Goal: Feedback & Contribution: Submit feedback/report problem

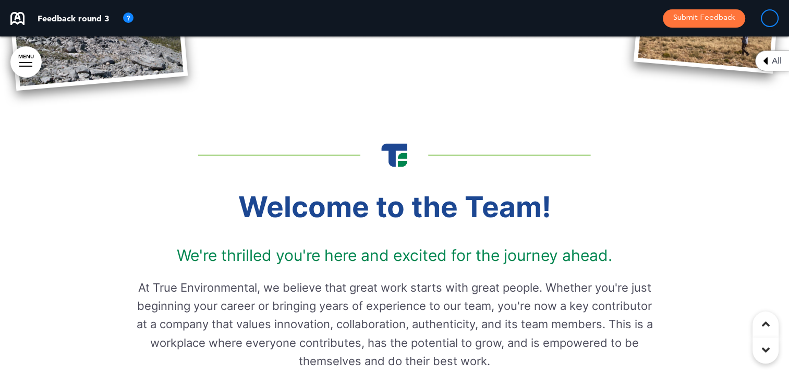
scroll to position [209, 0]
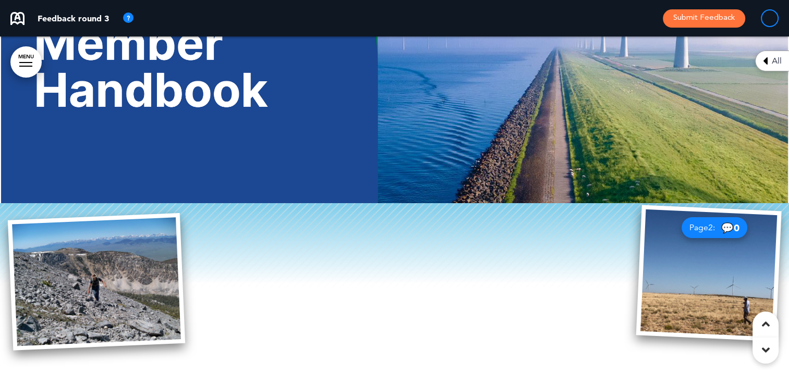
click at [450, 19] on div "Feedback round 3 Submit Feedback" at bounding box center [394, 18] width 789 height 36
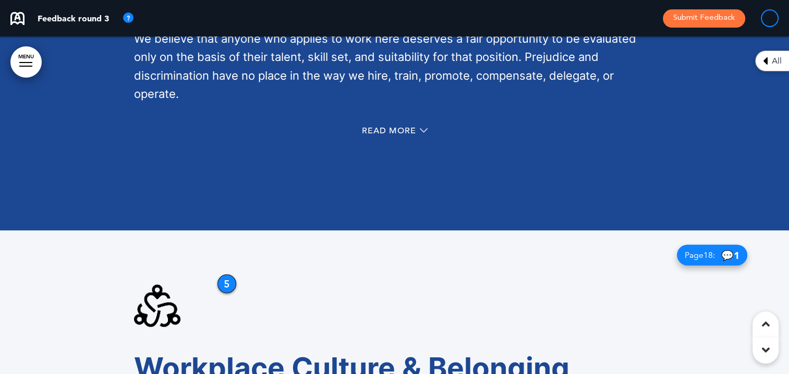
scroll to position [6622, 0]
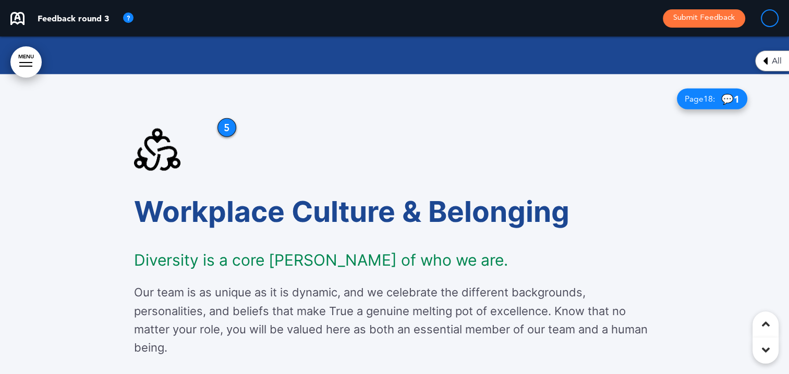
click at [509, 59] on span "💬 1" at bounding box center [730, 99] width 18 height 10
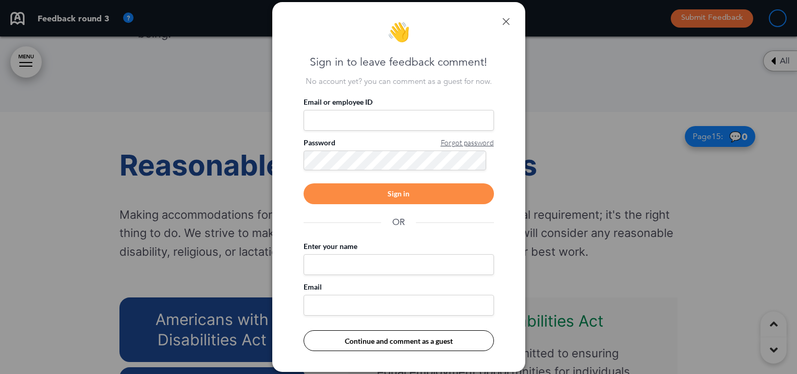
click at [507, 18] on link at bounding box center [505, 21] width 7 height 7
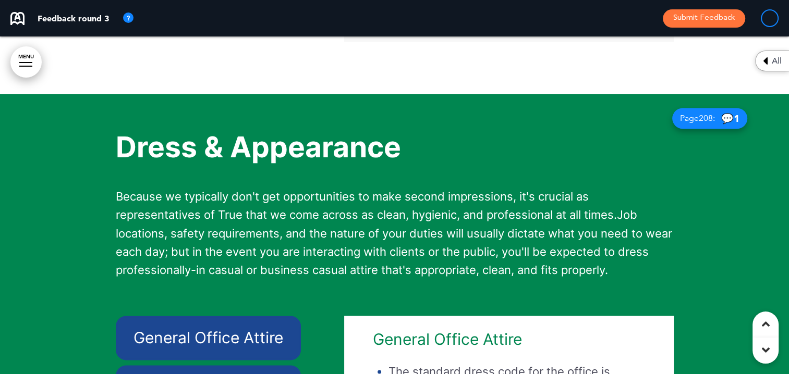
scroll to position [13191, 0]
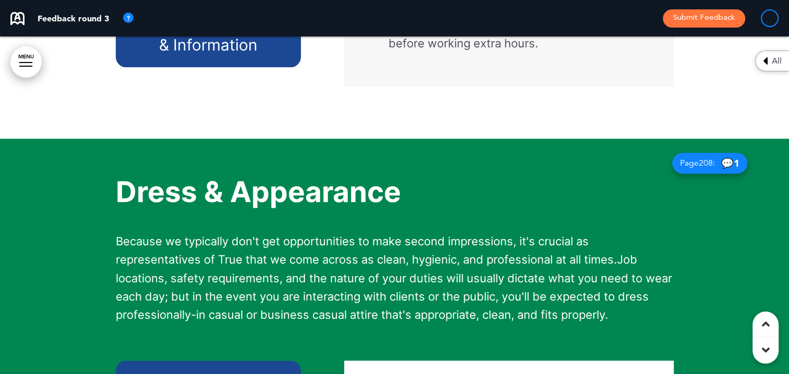
click at [509, 59] on span "💬 1" at bounding box center [730, 164] width 18 height 10
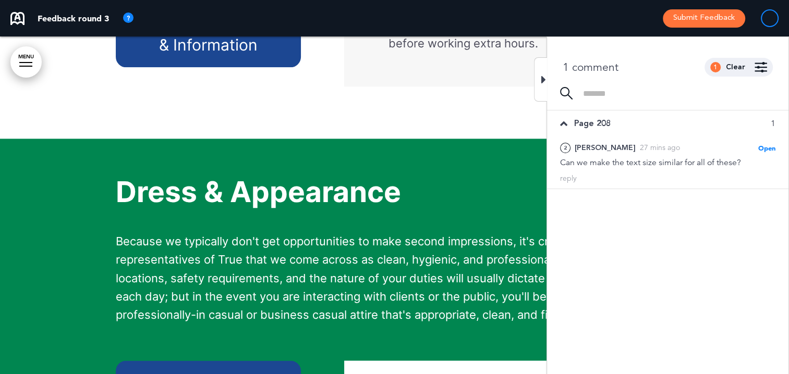
click at [509, 59] on icon at bounding box center [543, 80] width 5 height 13
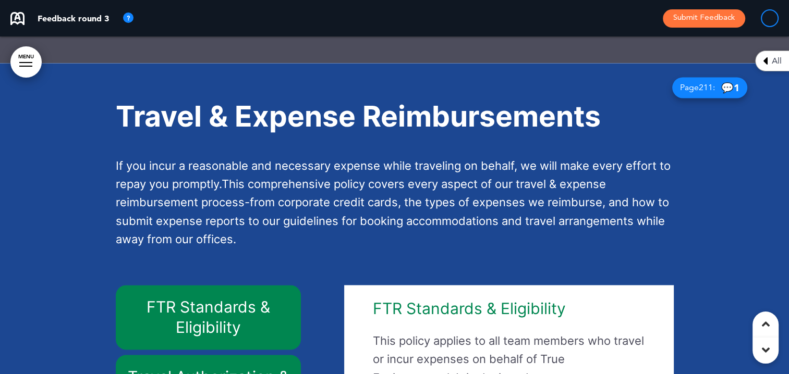
scroll to position [17206, 0]
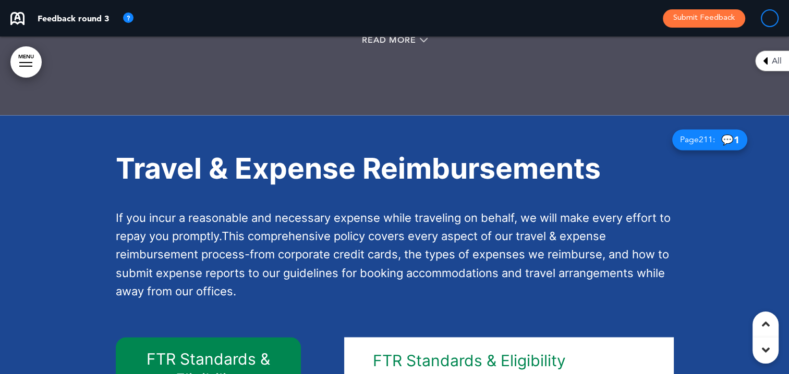
click at [509, 59] on span "💬 1" at bounding box center [730, 140] width 18 height 10
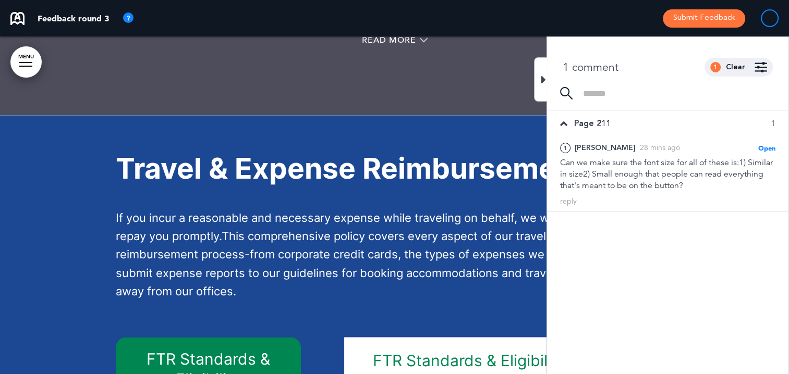
click at [509, 59] on icon at bounding box center [543, 80] width 5 height 13
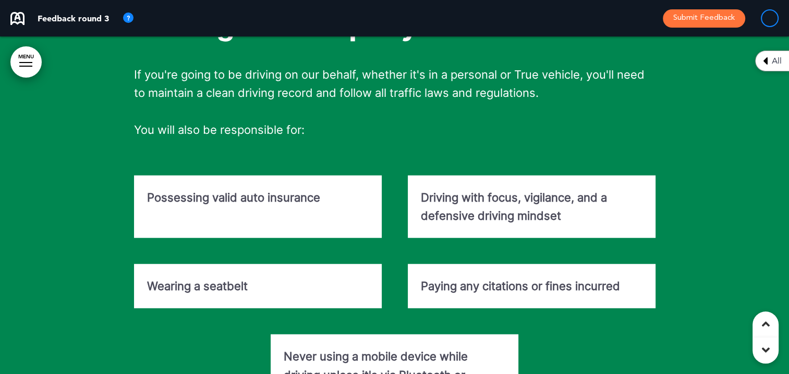
scroll to position [18301, 0]
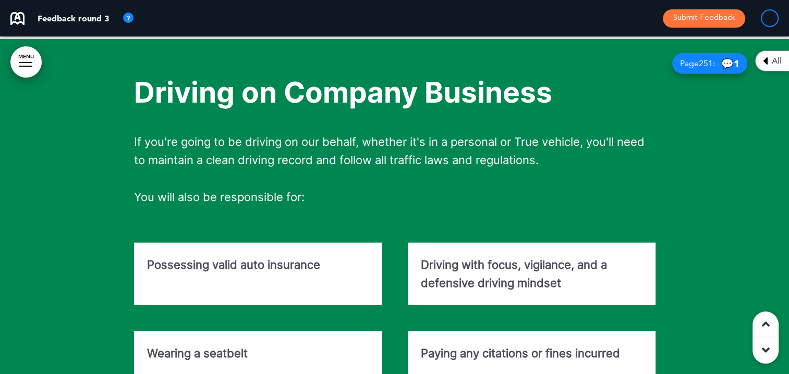
click at [509, 59] on span "💬 1" at bounding box center [730, 64] width 18 height 10
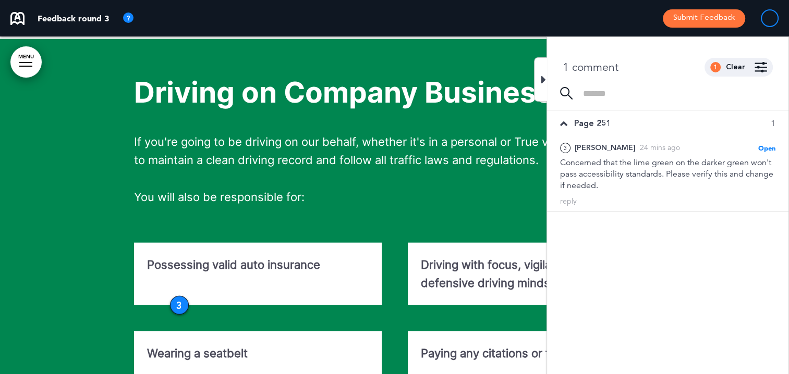
click at [509, 59] on icon at bounding box center [543, 80] width 5 height 13
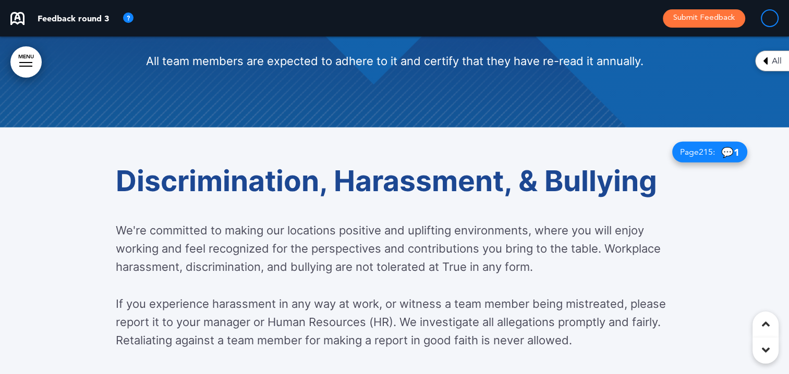
scroll to position [22524, 0]
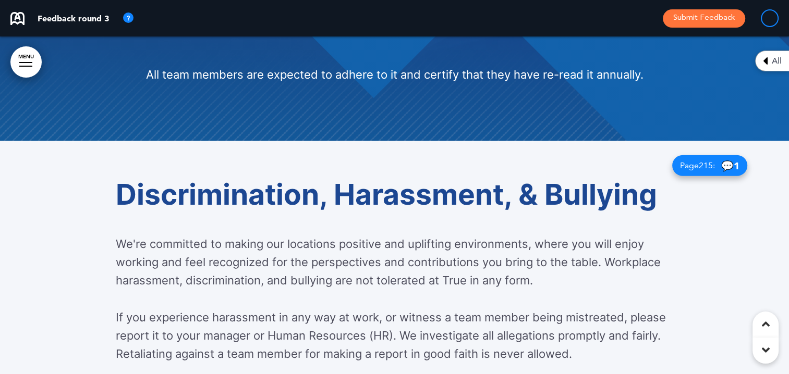
click at [509, 59] on span "💬 1" at bounding box center [730, 166] width 18 height 10
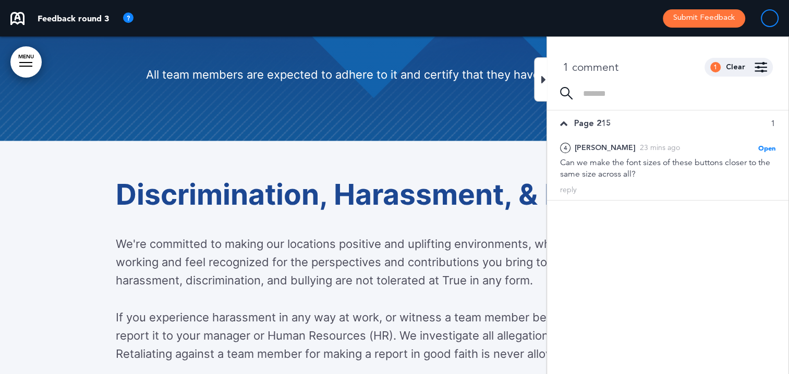
click at [509, 59] on icon at bounding box center [543, 80] width 5 height 13
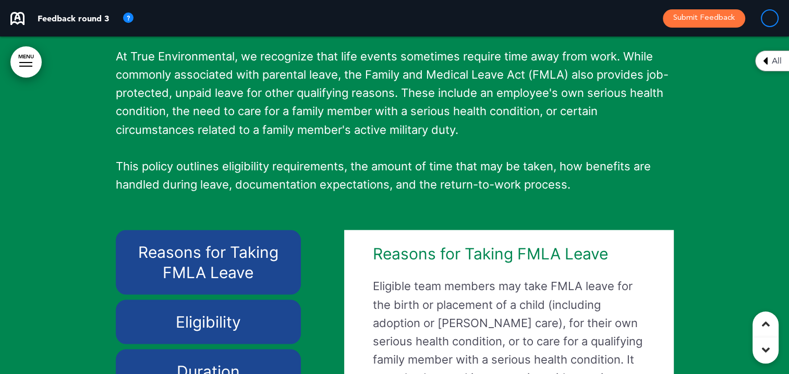
scroll to position [33577, 0]
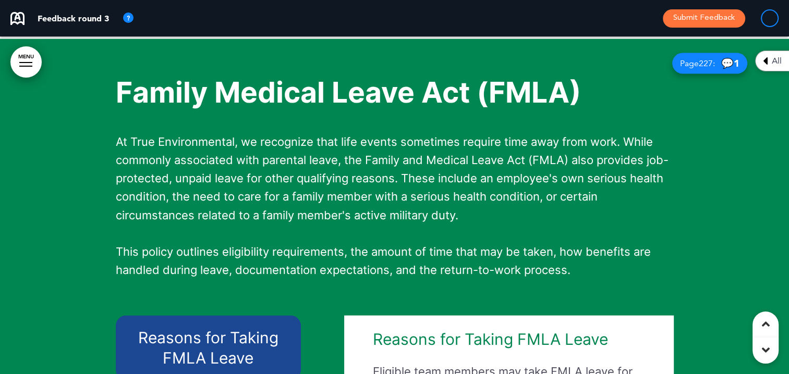
click at [509, 59] on div "Page 227 : 💬 1" at bounding box center [709, 63] width 75 height 21
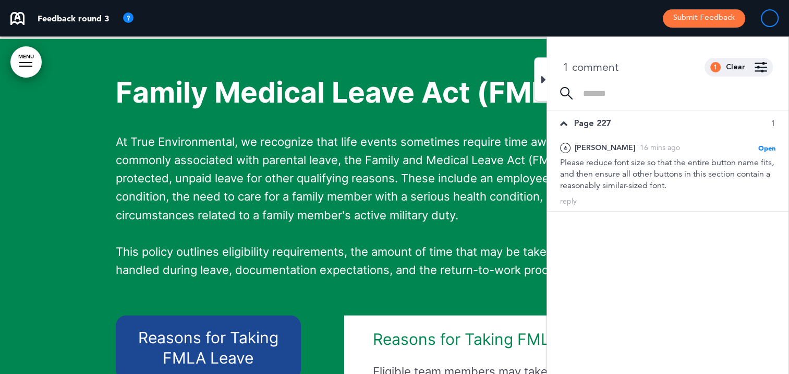
click at [509, 59] on icon at bounding box center [543, 80] width 5 height 13
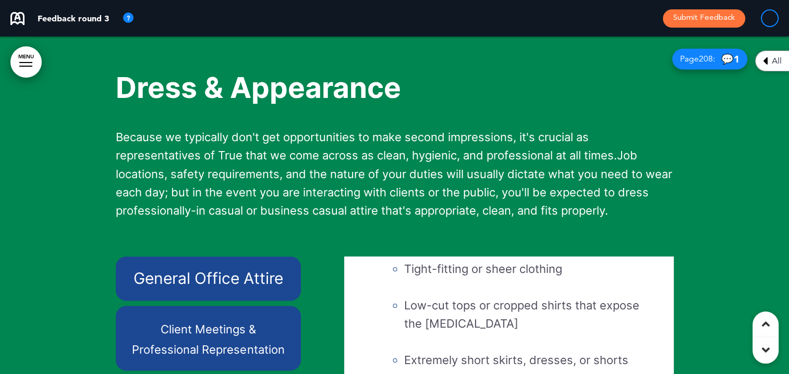
scroll to position [13243, 0]
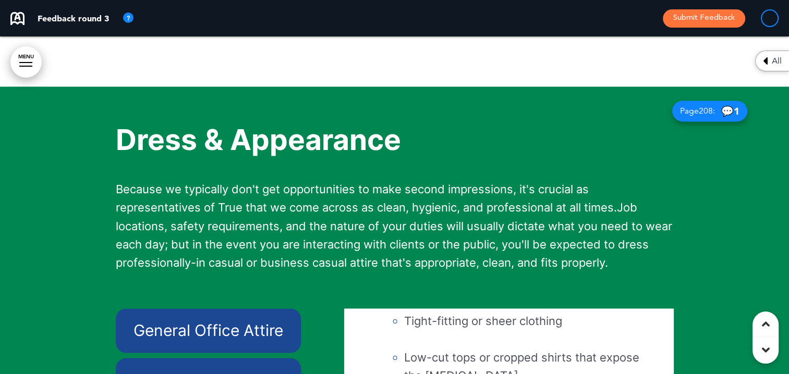
click at [509, 59] on span "Page 208 :" at bounding box center [697, 111] width 35 height 8
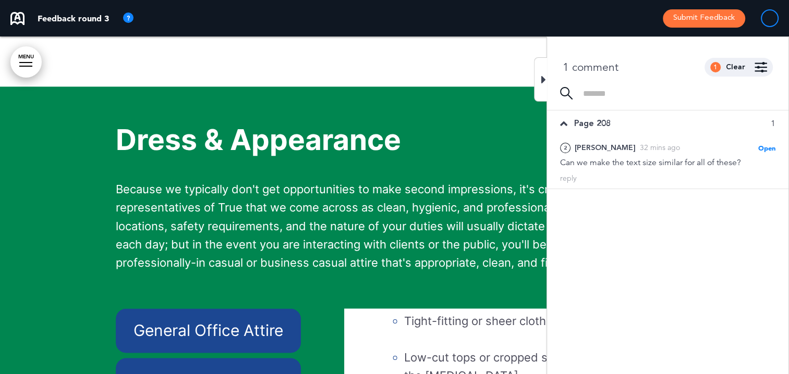
click at [509, 59] on div at bounding box center [540, 79] width 13 height 44
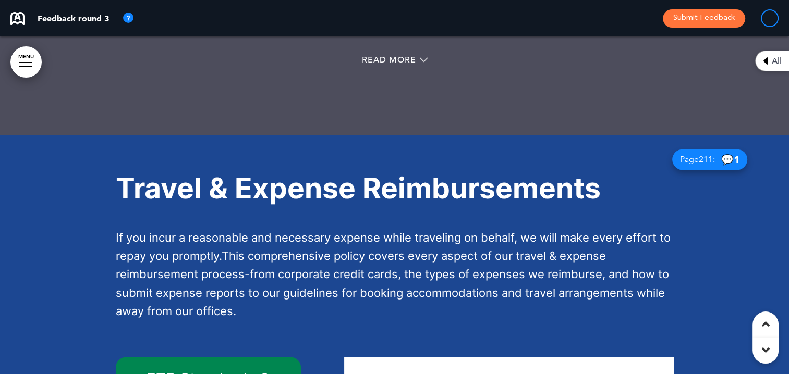
scroll to position [17258, 0]
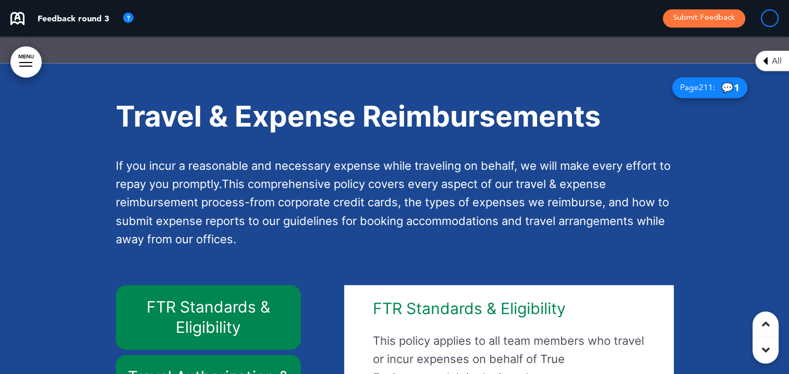
click at [509, 59] on span "211" at bounding box center [706, 87] width 14 height 10
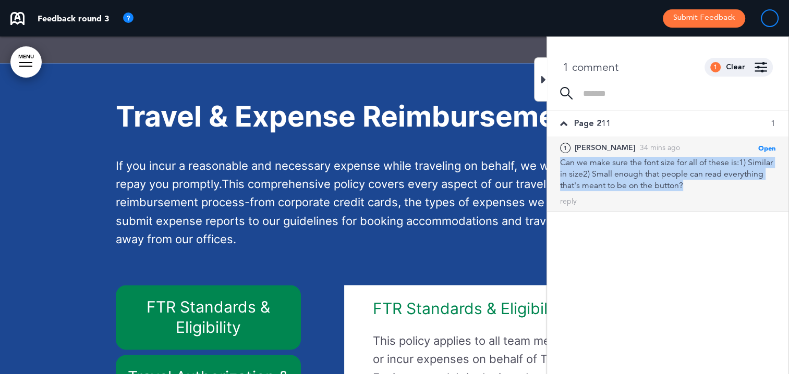
drag, startPoint x: 559, startPoint y: 161, endPoint x: 687, endPoint y: 190, distance: 131.5
click at [509, 59] on div "1 Liz 34 mins ago Open Mark as Open Mark as Completed Mark as Please clarify Ma…" at bounding box center [667, 174] width 241 height 75
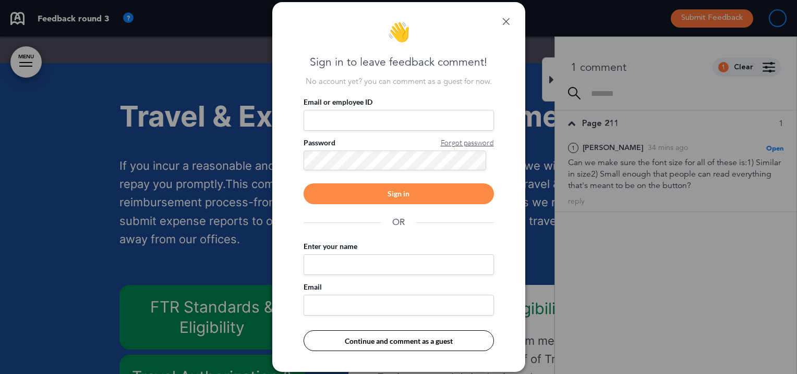
drag, startPoint x: 687, startPoint y: 190, endPoint x: 657, endPoint y: 176, distance: 32.7
drag, startPoint x: 657, startPoint y: 176, endPoint x: 507, endPoint y: 21, distance: 216.1
click at [507, 21] on link at bounding box center [505, 21] width 7 height 7
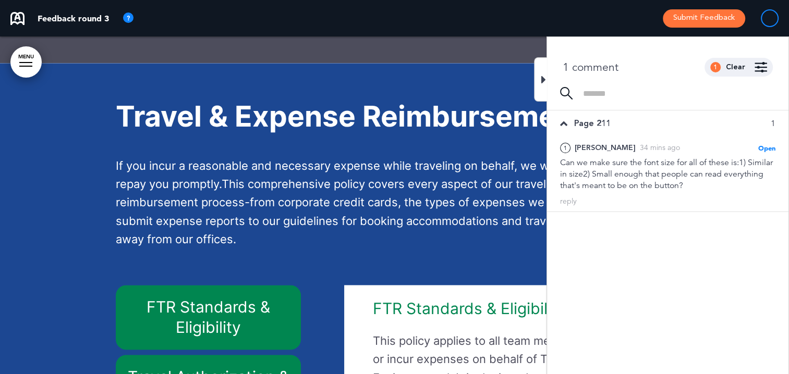
click at [509, 59] on icon at bounding box center [543, 80] width 5 height 13
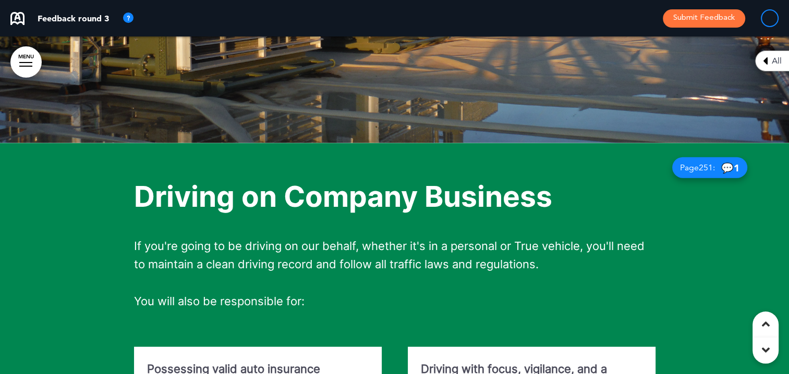
scroll to position [18248, 0]
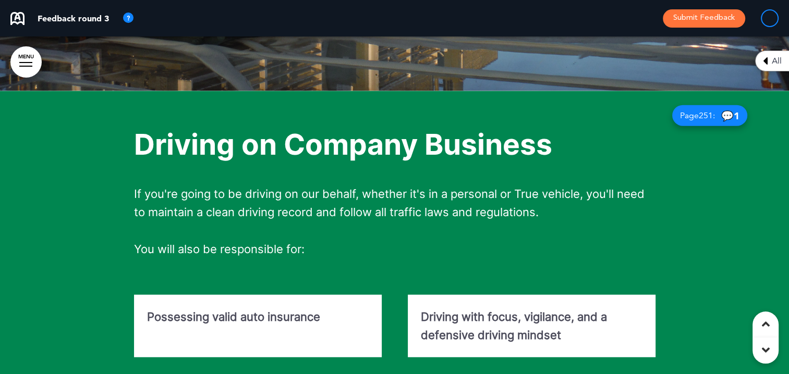
click at [509, 59] on div at bounding box center [394, 348] width 789 height 515
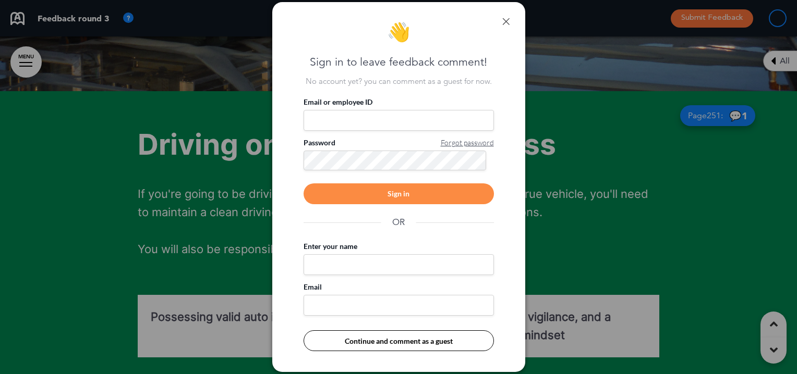
click at [507, 20] on link at bounding box center [505, 21] width 7 height 7
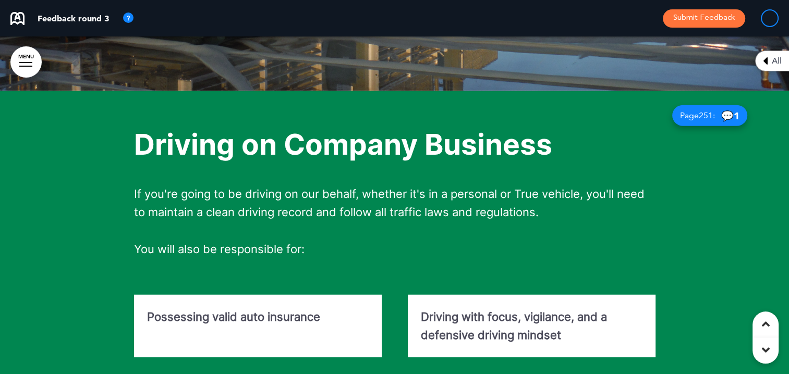
click at [509, 59] on span "💬 1" at bounding box center [730, 116] width 18 height 10
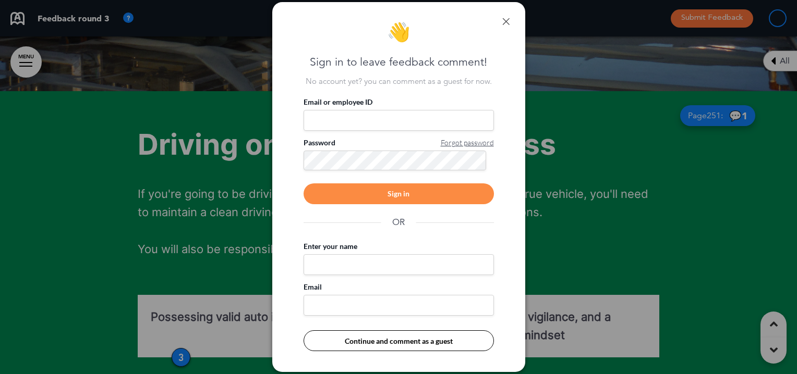
click at [503, 21] on link at bounding box center [505, 21] width 7 height 7
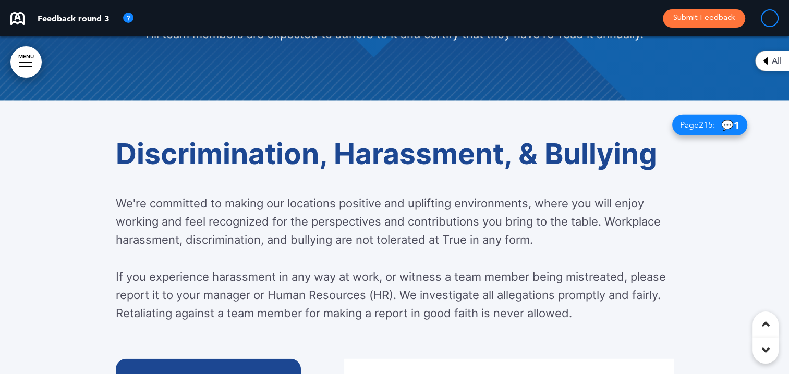
scroll to position [22576, 0]
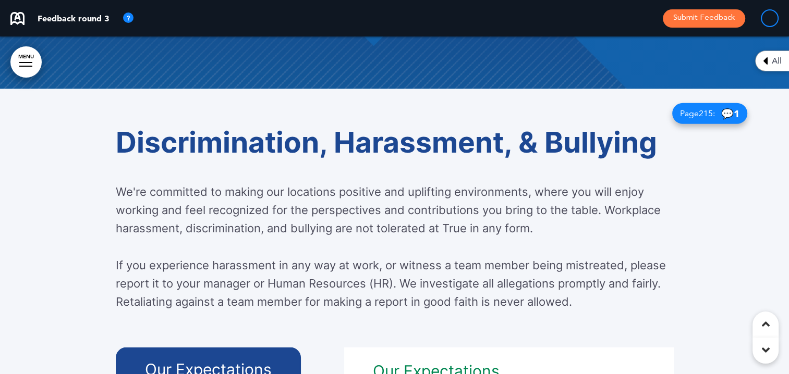
click at [509, 59] on div "Page 215 : 💬 1" at bounding box center [709, 113] width 75 height 21
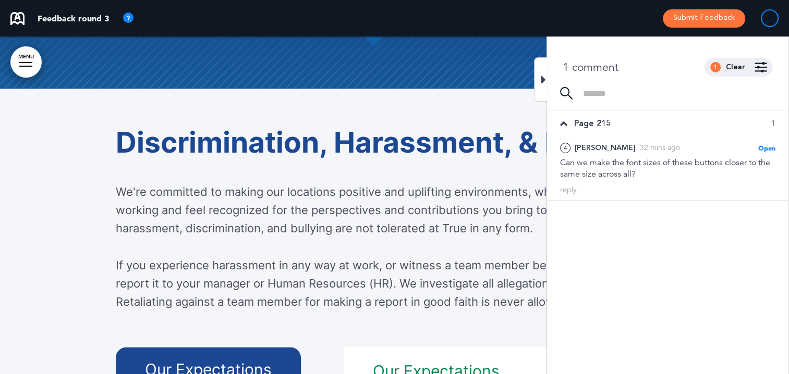
scroll to position [22732, 0]
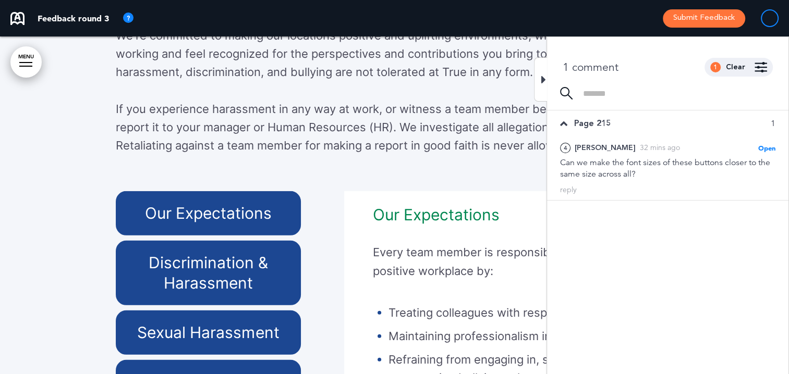
click at [509, 59] on icon at bounding box center [543, 80] width 5 height 13
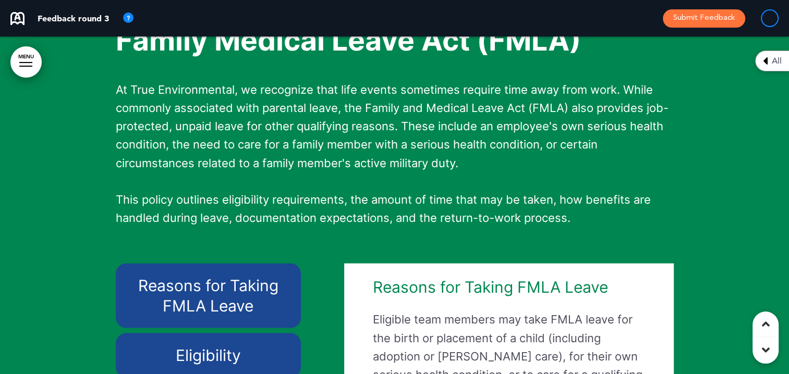
scroll to position [33577, 0]
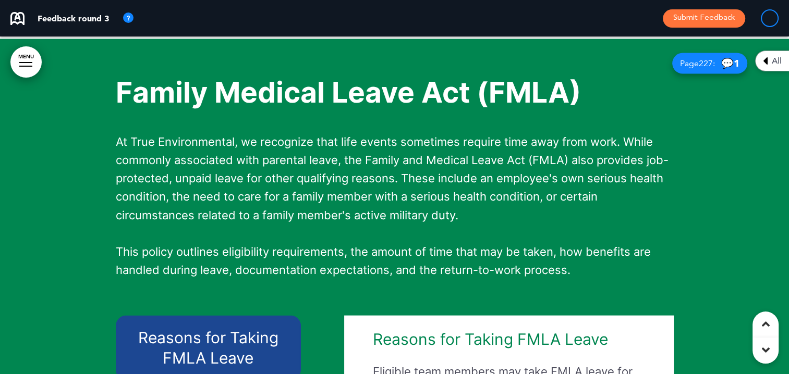
click at [509, 59] on span "Page 227 :" at bounding box center [697, 63] width 35 height 8
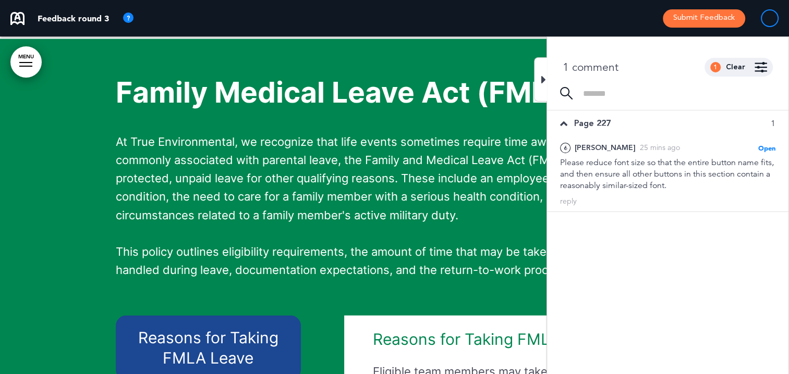
click at [509, 59] on div at bounding box center [540, 79] width 13 height 44
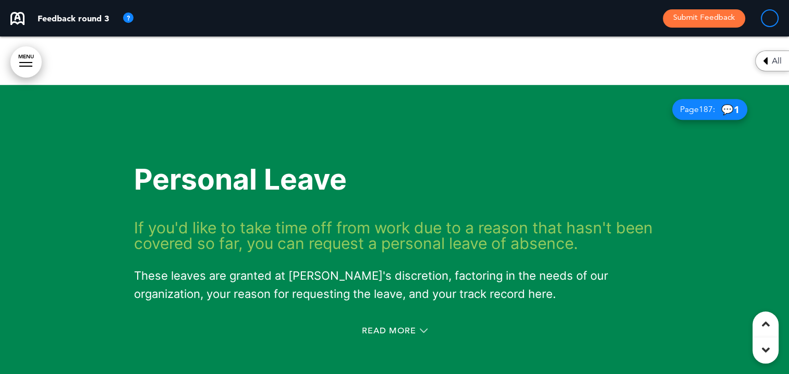
scroll to position [36184, 0]
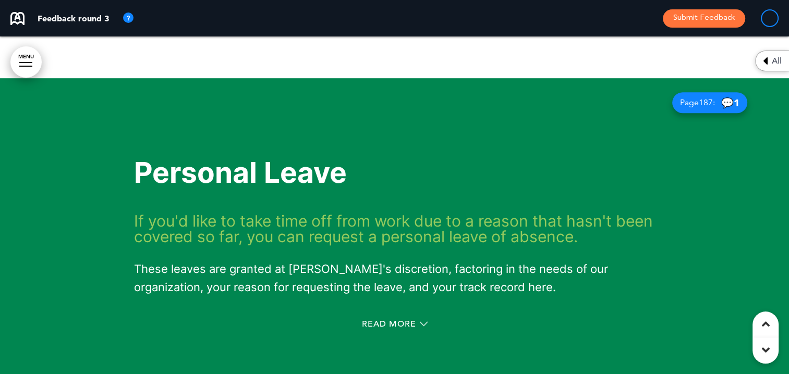
click at [509, 59] on span "Page 187 :" at bounding box center [697, 103] width 35 height 8
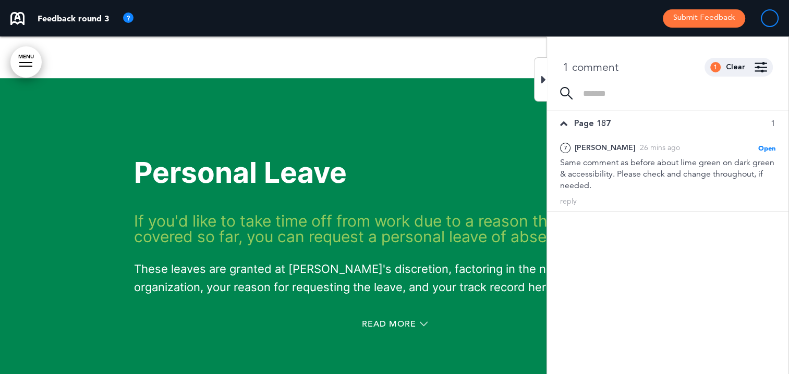
click at [509, 59] on div at bounding box center [540, 79] width 13 height 44
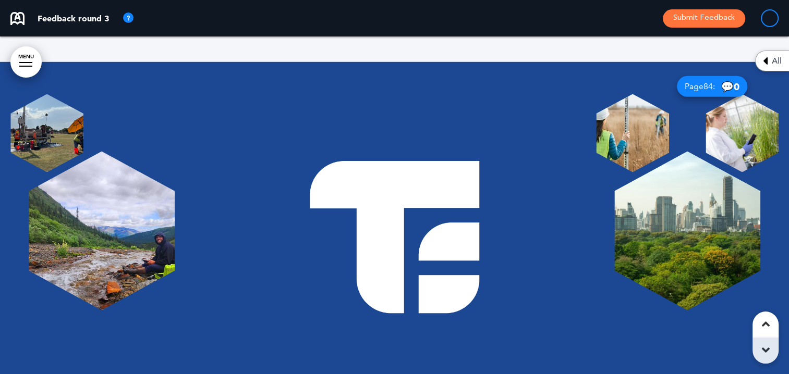
scroll to position [38617, 0]
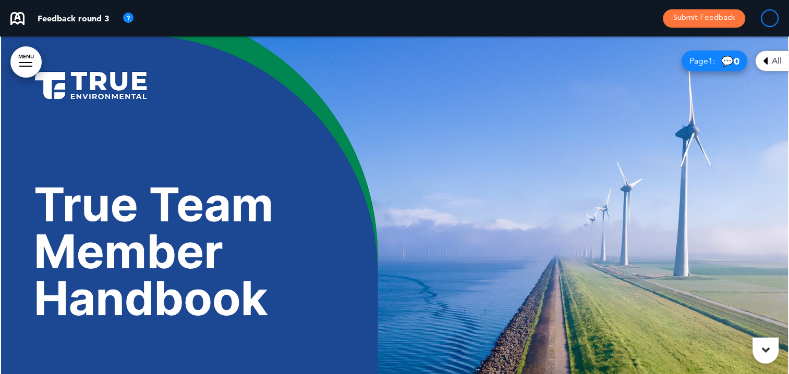
click at [713, 21] on button "Submit Feedback" at bounding box center [704, 18] width 82 height 18
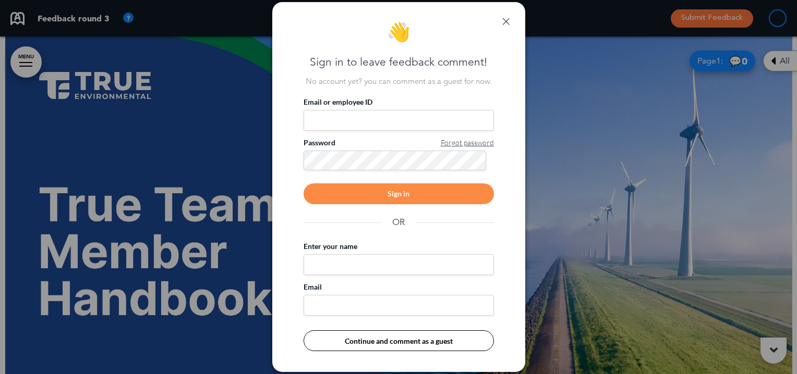
click at [359, 117] on input "Email or employee ID" at bounding box center [398, 120] width 190 height 21
type input "**********"
click at [393, 196] on div "Sign in" at bounding box center [398, 194] width 190 height 21
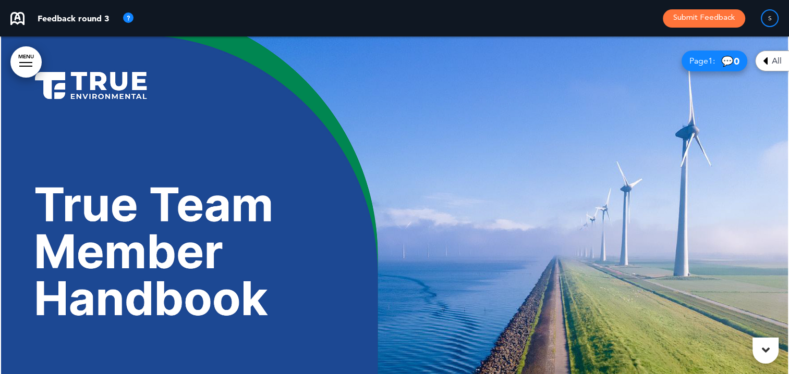
click at [703, 17] on button "Submit Feedback" at bounding box center [704, 18] width 82 height 18
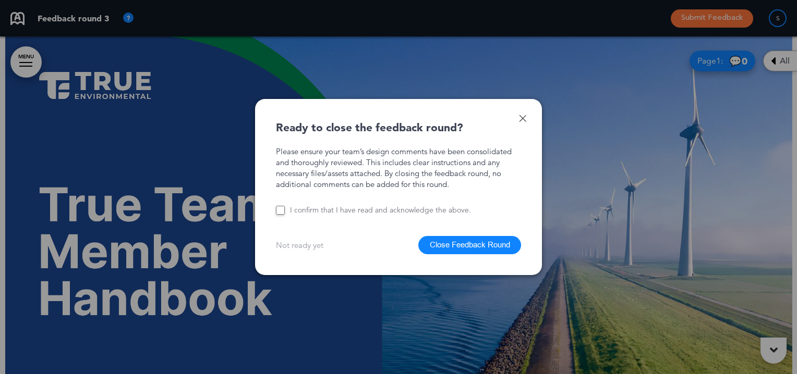
click at [444, 251] on button "Close Feedback Round" at bounding box center [469, 245] width 103 height 18
